Goal: Information Seeking & Learning: Learn about a topic

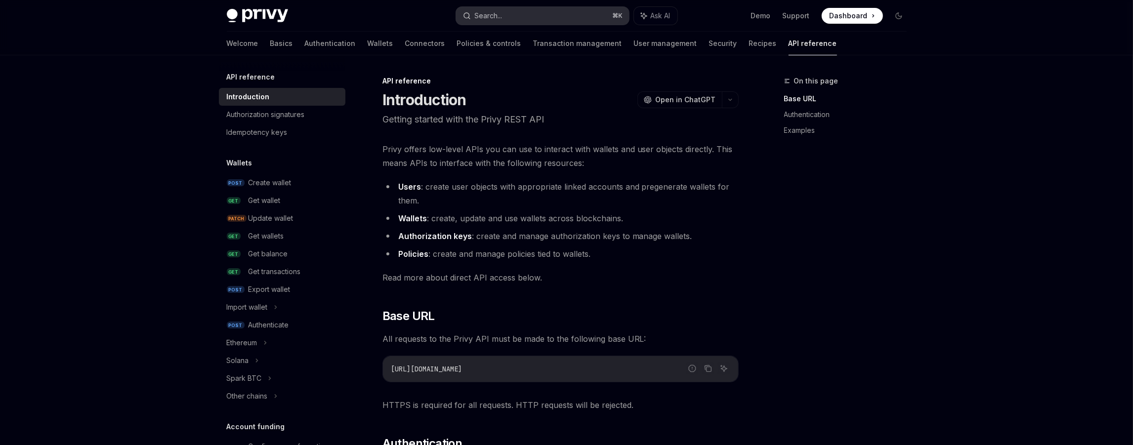
click at [539, 20] on button "Search... ⌘ K" at bounding box center [542, 16] width 173 height 18
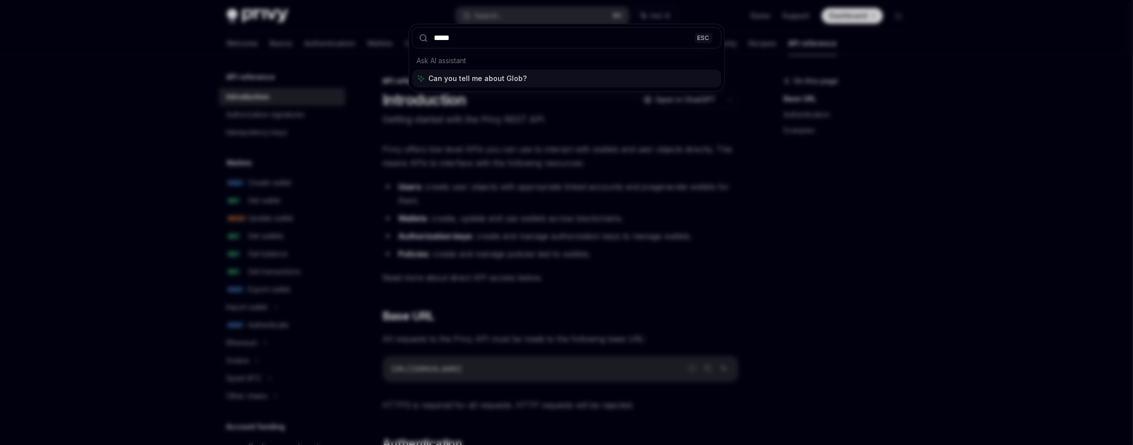
type input "******"
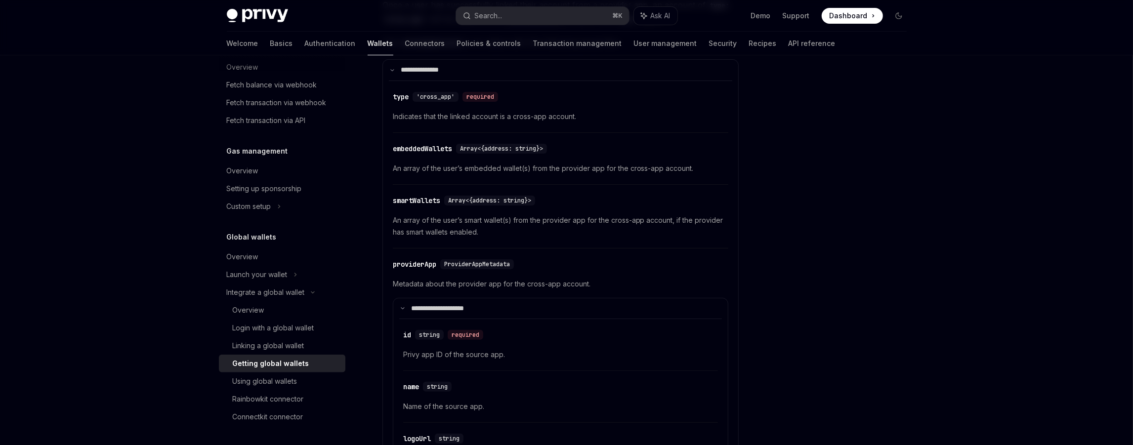
scroll to position [206, 0]
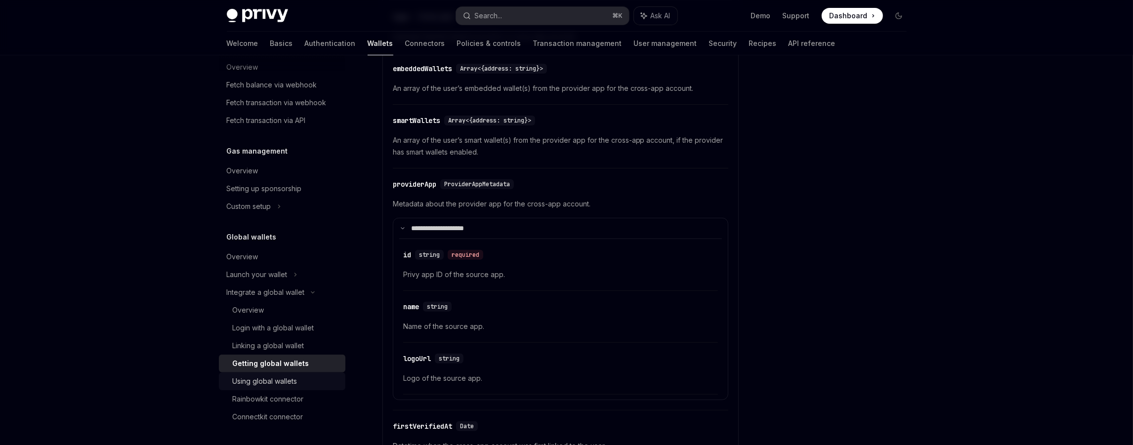
click at [285, 379] on div "Using global wallets" at bounding box center [265, 381] width 65 height 12
click at [276, 321] on link "Login with a global wallet" at bounding box center [282, 328] width 126 height 18
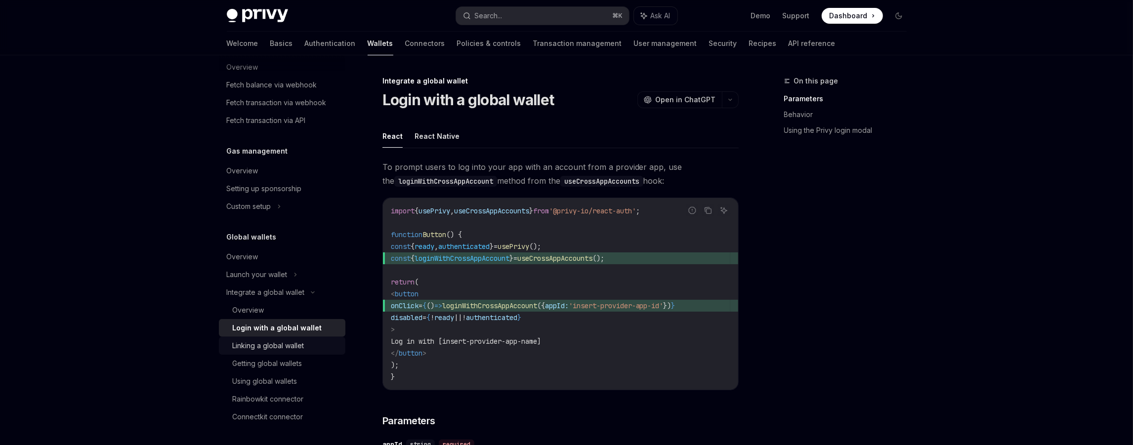
click at [283, 340] on div "Linking a global wallet" at bounding box center [269, 346] width 72 height 12
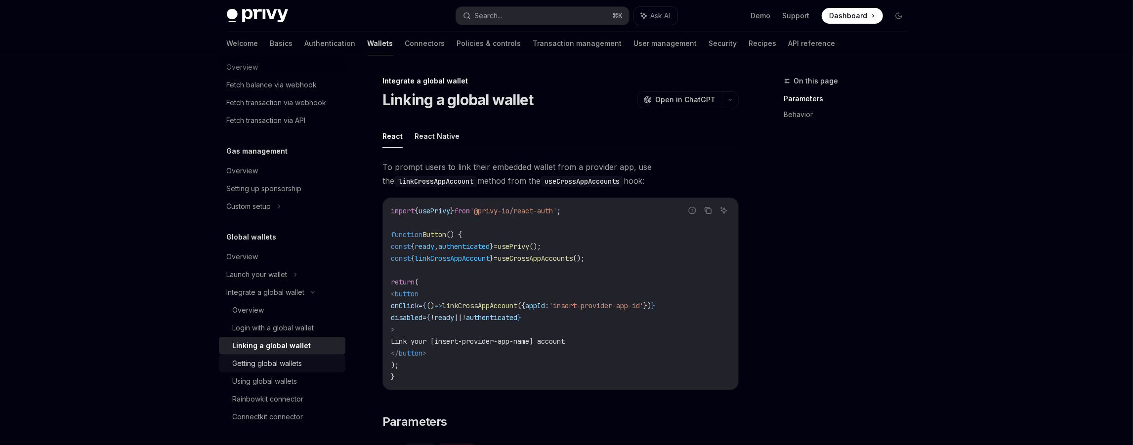
click at [283, 358] on div "Getting global wallets" at bounding box center [268, 364] width 70 height 12
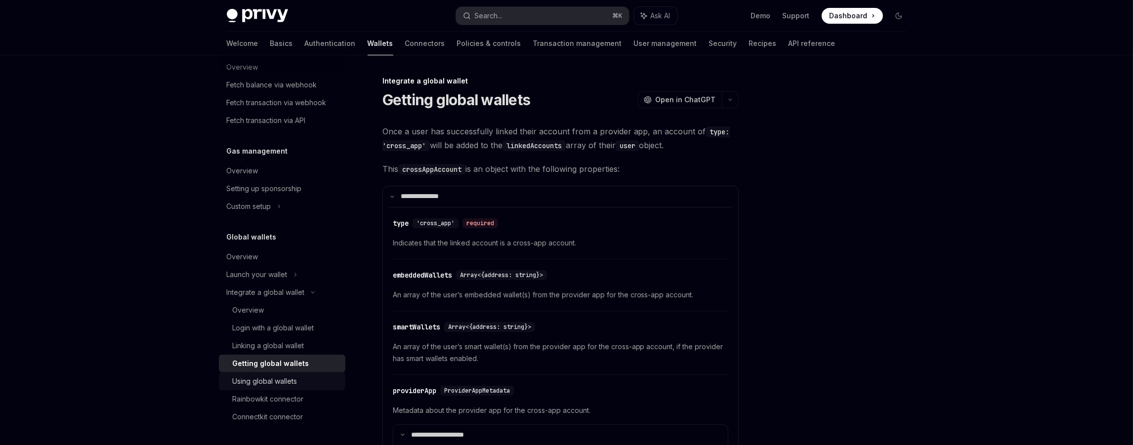
click at [282, 372] on link "Using global wallets" at bounding box center [282, 381] width 126 height 18
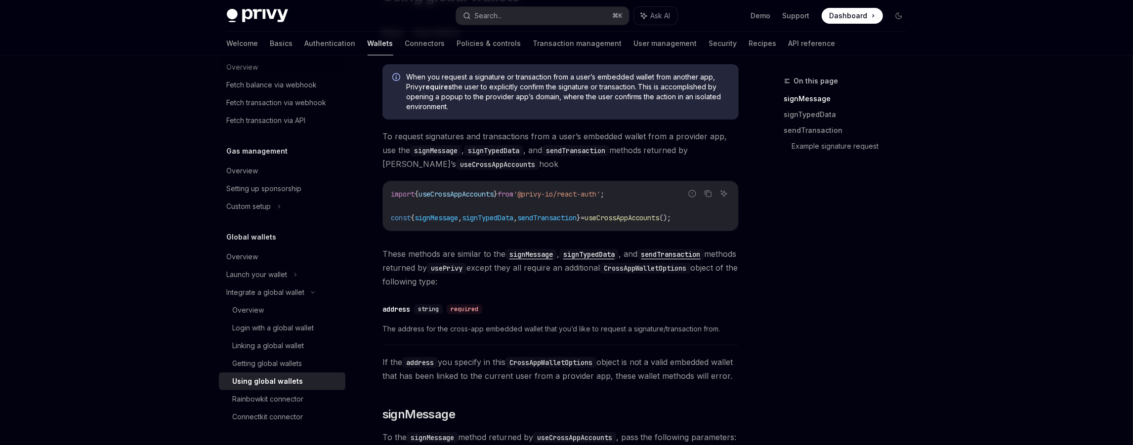
scroll to position [113, 0]
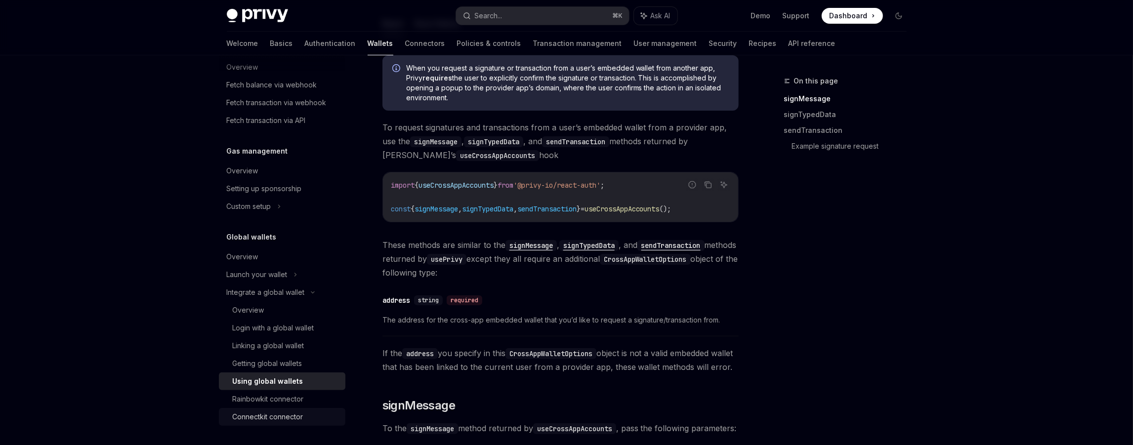
click at [254, 414] on div "Connectkit connector" at bounding box center [268, 417] width 71 height 12
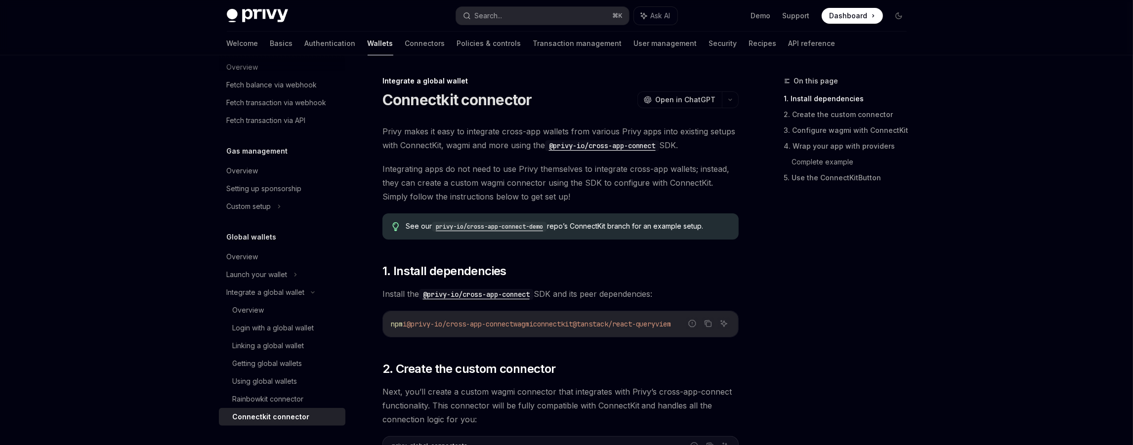
click at [471, 227] on code "privy-io/cross-app-connect-demo" at bounding box center [489, 227] width 115 height 10
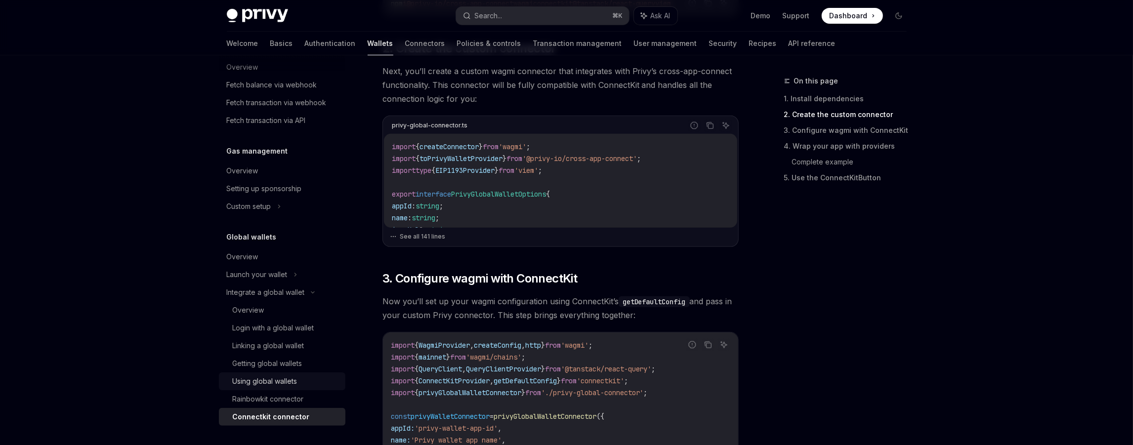
scroll to position [356, 0]
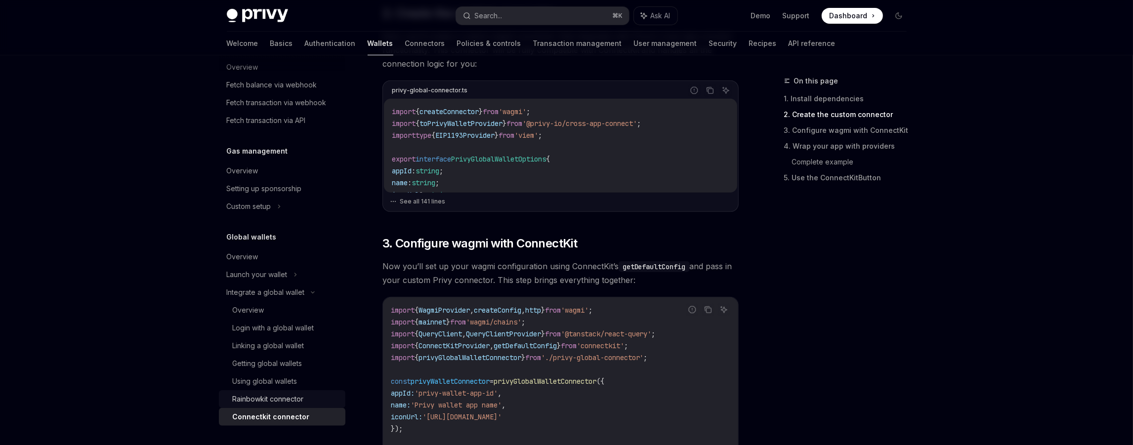
click at [282, 399] on div "Rainbowkit connector" at bounding box center [268, 399] width 71 height 12
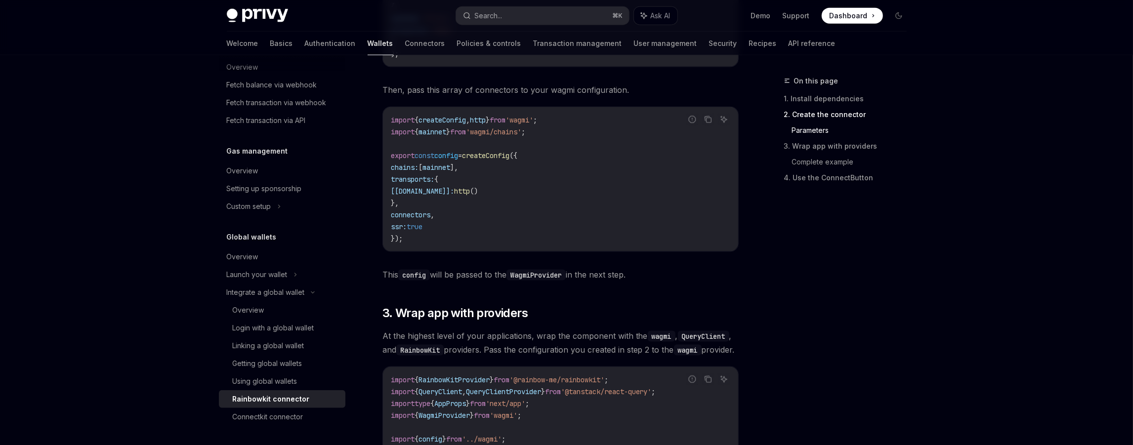
scroll to position [1272, 0]
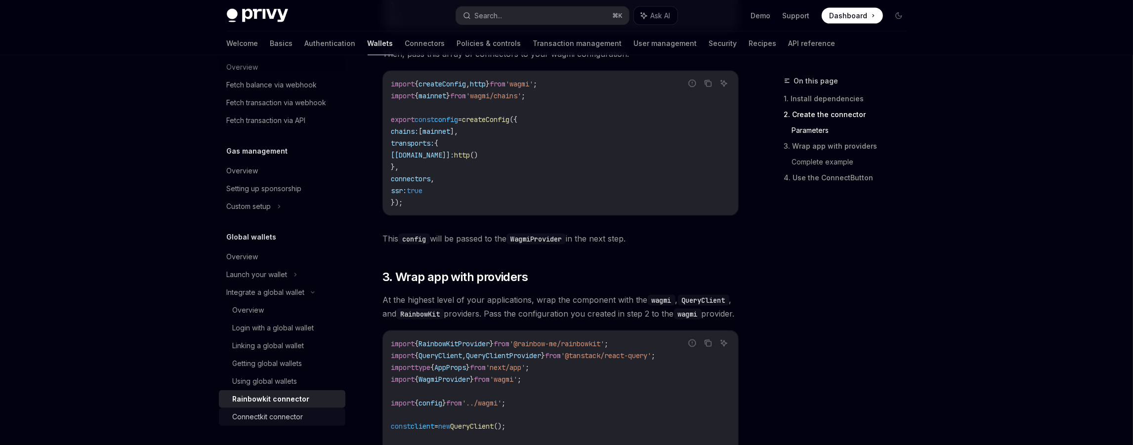
click at [267, 413] on div "Connectkit connector" at bounding box center [268, 417] width 71 height 12
type textarea "*"
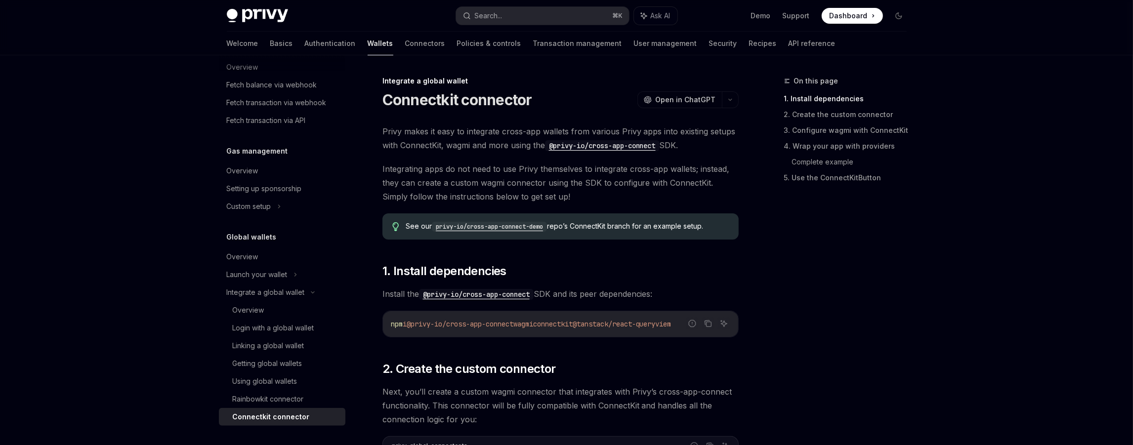
click at [606, 146] on code "@privy-io/cross-app-connect" at bounding box center [602, 145] width 115 height 11
click at [517, 229] on code "privy-io/cross-app-connect-demo" at bounding box center [489, 227] width 115 height 10
